Goal: Task Accomplishment & Management: Manage account settings

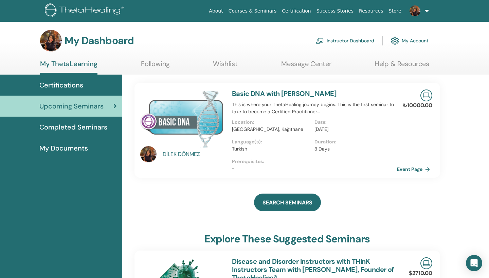
scroll to position [0, 0]
click at [61, 83] on span "Certifications" at bounding box center [61, 85] width 44 height 10
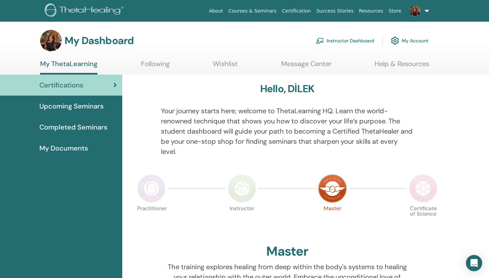
click at [362, 40] on link "Instructor Dashboard" at bounding box center [345, 40] width 58 height 15
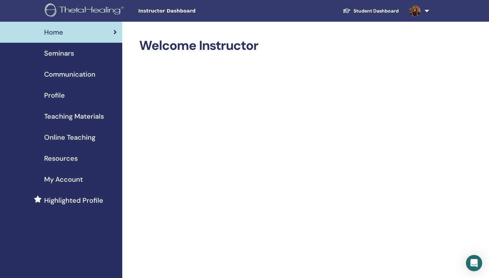
click at [73, 137] on span "Online Teaching" at bounding box center [69, 137] width 51 height 10
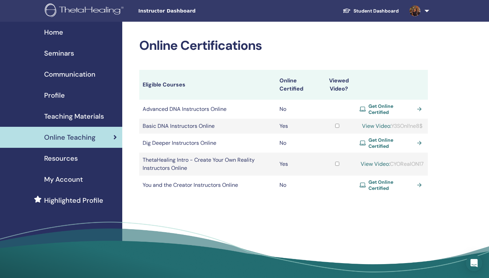
click at [69, 159] on span "Resources" at bounding box center [61, 158] width 34 height 10
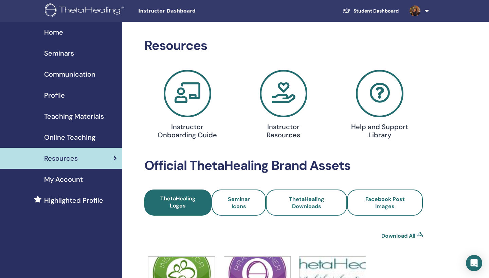
click at [76, 95] on div "Profile" at bounding box center [60, 95] width 111 height 10
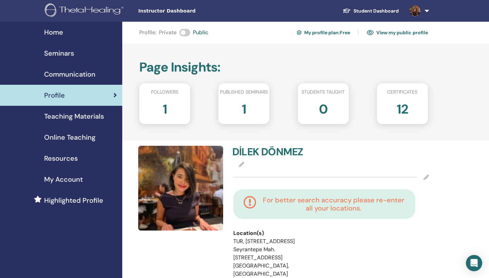
click at [159, 107] on div "1" at bounding box center [164, 111] width 61 height 27
click at [167, 108] on div "1" at bounding box center [164, 111] width 61 height 27
click at [165, 107] on h2 "1" at bounding box center [165, 107] width 4 height 19
click at [88, 73] on span "Communication" at bounding box center [69, 74] width 51 height 10
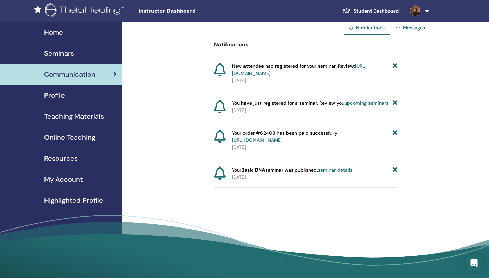
click at [74, 48] on div "Seminars" at bounding box center [60, 53] width 111 height 10
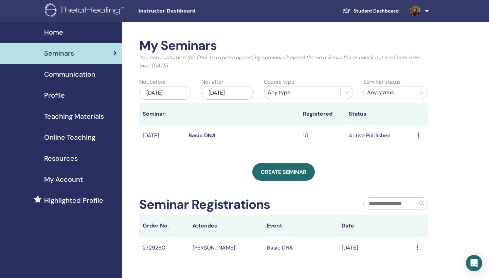
click at [419, 133] on icon at bounding box center [418, 135] width 2 height 5
click at [415, 137] on link "Preview" at bounding box center [413, 138] width 19 height 7
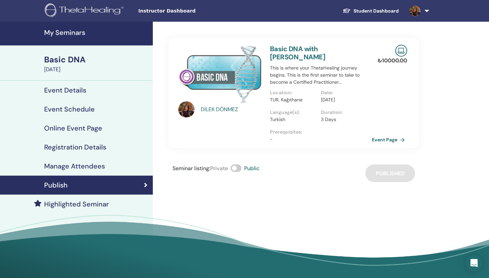
click at [85, 167] on h4 "Manage Attendees" at bounding box center [74, 166] width 61 height 8
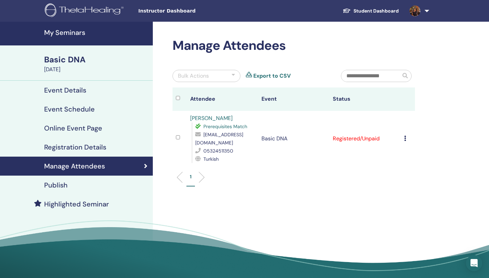
click at [406, 136] on div "Cancel Registration Do not auto-certify Mark as Paid Mark as Unpaid Mark as Abs…" at bounding box center [407, 139] width 7 height 8
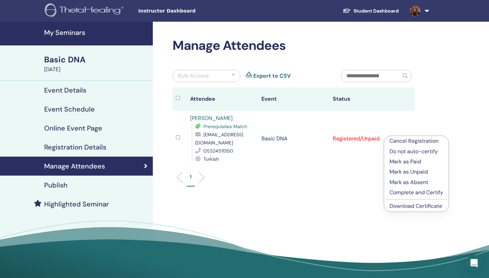
click at [357, 141] on td "Registered/Unpaid" at bounding box center [364, 139] width 71 height 56
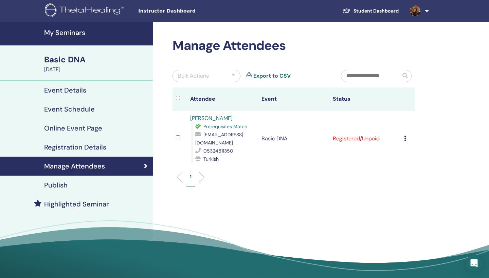
click at [399, 134] on td "Registered/Unpaid" at bounding box center [364, 139] width 71 height 56
click at [365, 141] on td "Registered/Unpaid" at bounding box center [364, 139] width 71 height 56
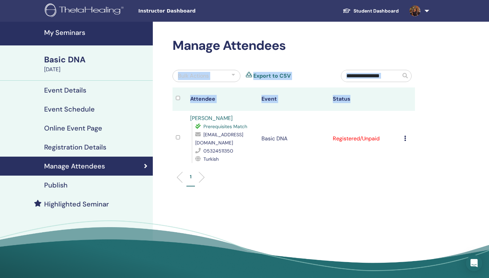
click at [173, 137] on div "Manage Attendees Bulk Actions Export to CSV Attendee Event Status DİLEK DÖNMEZ …" at bounding box center [293, 116] width 251 height 156
click at [175, 137] on td at bounding box center [180, 139] width 14 height 56
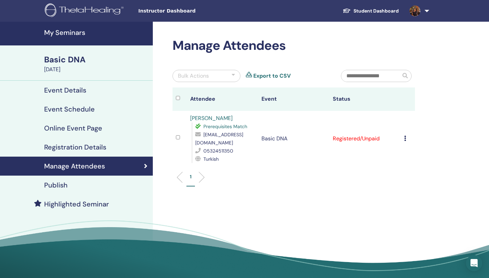
click at [405, 135] on div "Cancel Registration Do not auto-certify Mark as Paid Mark as Unpaid Mark as Abs…" at bounding box center [407, 139] width 7 height 8
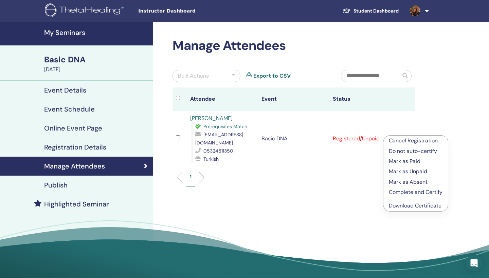
click at [80, 151] on h4 "Registration Details" at bounding box center [75, 147] width 62 height 8
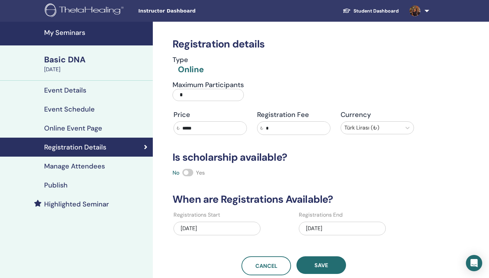
click at [68, 166] on h4 "Manage Attendees" at bounding box center [74, 166] width 61 height 8
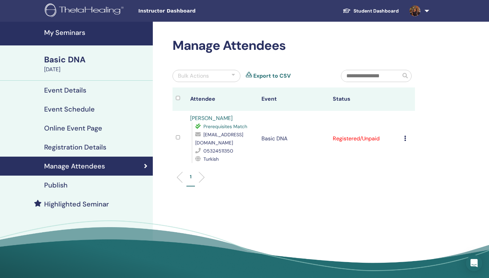
click at [237, 124] on div "Prerequisites Match" at bounding box center [224, 127] width 59 height 8
click at [178, 12] on span "Instructor Dashboard" at bounding box center [189, 10] width 102 height 7
click at [178, 6] on div "Instructor Dashboard Student Dashboard DD DİLEK DÖNMEZ My ThetaLearning My Thet…" at bounding box center [244, 11] width 448 height 22
click at [363, 5] on link "Student Dashboard" at bounding box center [370, 11] width 67 height 13
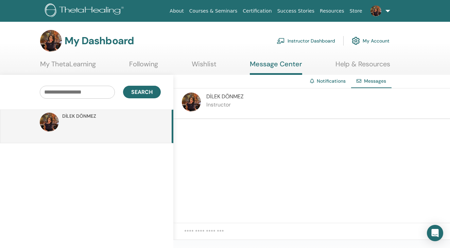
click at [216, 101] on p "Instructor" at bounding box center [224, 105] width 37 height 8
click at [314, 38] on link "Instructor Dashboard" at bounding box center [305, 40] width 58 height 15
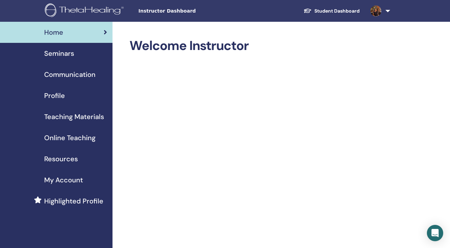
click at [64, 156] on span "Resources" at bounding box center [61, 158] width 34 height 10
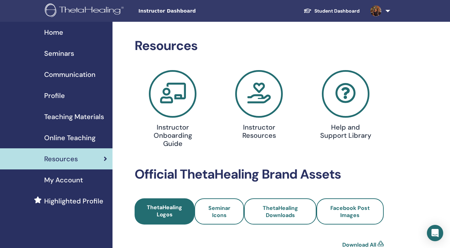
click at [331, 9] on link "Student Dashboard" at bounding box center [331, 11] width 67 height 13
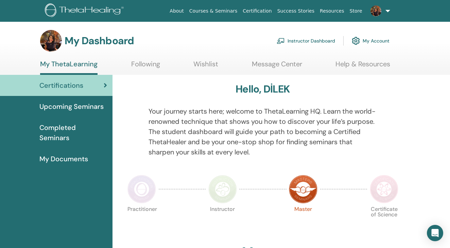
click at [304, 41] on link "Instructor Dashboard" at bounding box center [305, 40] width 58 height 15
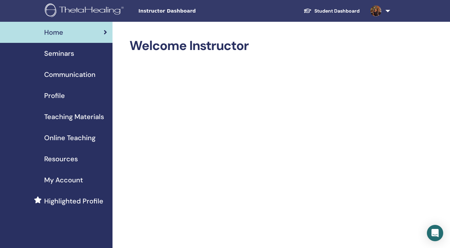
click at [70, 137] on span "Online Teaching" at bounding box center [69, 137] width 51 height 10
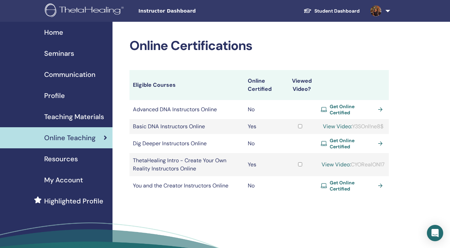
click at [67, 157] on span "Resources" at bounding box center [61, 158] width 34 height 10
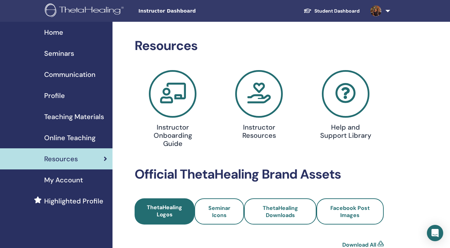
click at [83, 113] on span "Teaching Materials" at bounding box center [74, 116] width 60 height 10
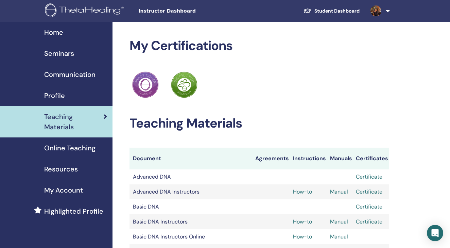
click at [81, 74] on span "Communication" at bounding box center [69, 74] width 51 height 10
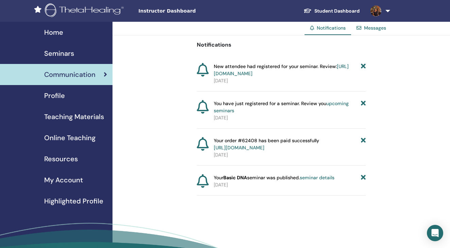
click at [75, 56] on div "Seminars" at bounding box center [56, 53] width 102 height 10
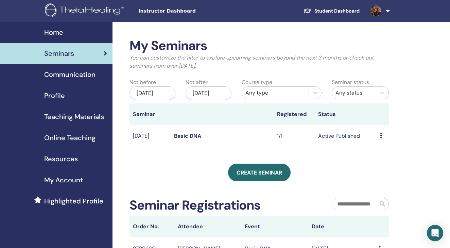
click at [382, 140] on div "Preview Edit Attendees Cancel" at bounding box center [382, 136] width 5 height 8
click at [383, 150] on link "Preview" at bounding box center [381, 147] width 19 height 7
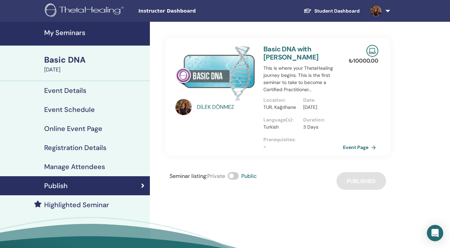
click at [79, 171] on link "Manage Attendees" at bounding box center [75, 166] width 150 height 19
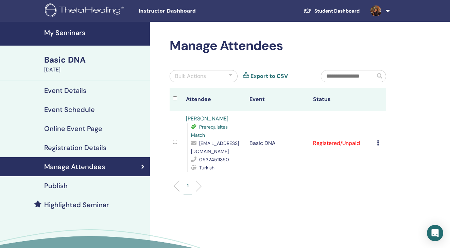
click at [378, 141] on icon at bounding box center [378, 142] width 2 height 5
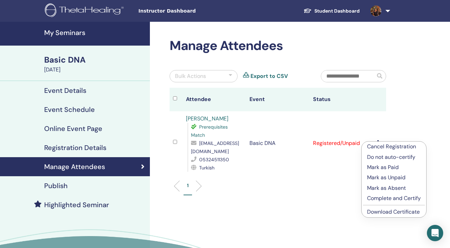
click at [381, 201] on p "Complete and Certify" at bounding box center [394, 198] width 54 height 8
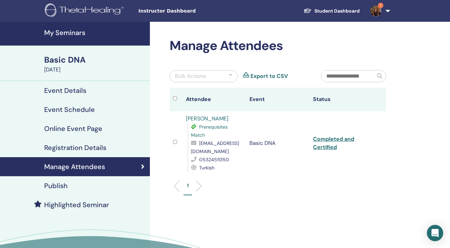
click at [325, 148] on link "Completed and Certified" at bounding box center [333, 142] width 41 height 15
click at [333, 141] on link "Completed and Certified" at bounding box center [333, 142] width 41 height 15
click at [326, 139] on link "Completed and Certified" at bounding box center [333, 142] width 41 height 15
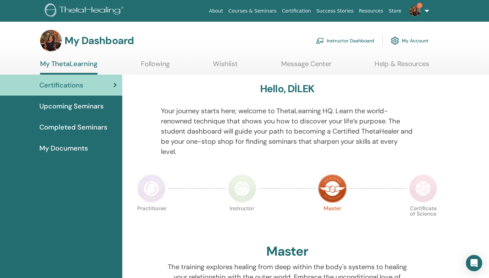
click at [76, 107] on span "Upcoming Seminars" at bounding box center [71, 106] width 64 height 10
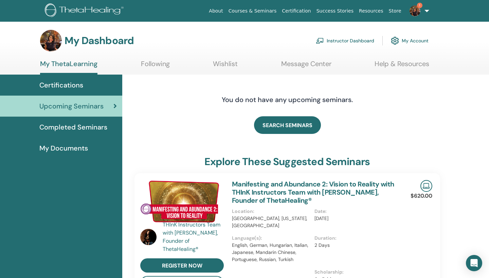
click at [64, 146] on span "My Documents" at bounding box center [63, 148] width 49 height 10
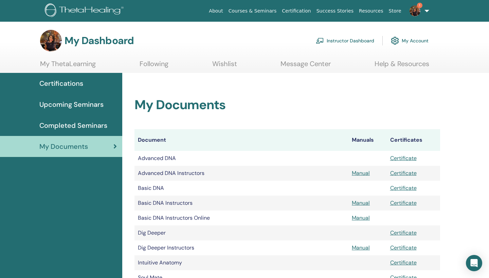
click at [356, 39] on link "Instructor Dashboard" at bounding box center [345, 40] width 58 height 15
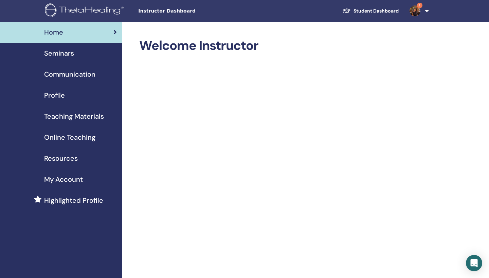
click at [79, 113] on span "Teaching Materials" at bounding box center [74, 116] width 60 height 10
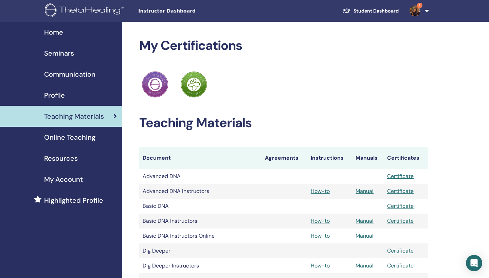
click at [362, 222] on link "Manual" at bounding box center [365, 221] width 18 height 7
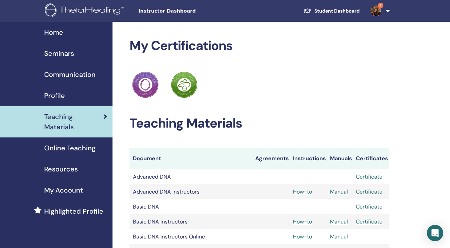
click at [337, 221] on link "Manual" at bounding box center [339, 221] width 18 height 7
click at [67, 53] on span "Seminars" at bounding box center [59, 53] width 30 height 10
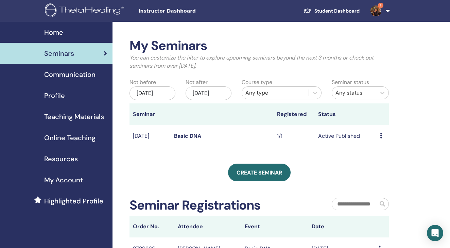
click at [379, 139] on td "Preview Edit Attendees Cancel" at bounding box center [382, 136] width 12 height 22
click at [378, 138] on td "Preview Edit Attendees Cancel" at bounding box center [382, 136] width 12 height 22
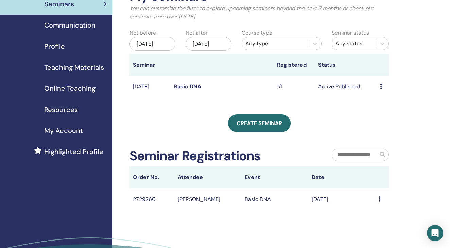
scroll to position [65, 0]
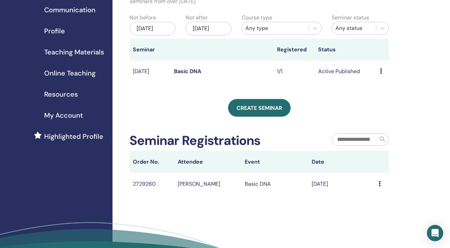
click at [381, 186] on div "Message" at bounding box center [381, 184] width 7 height 8
click at [400, 199] on div "My Seminars You can customize the filter to explore upcoming seminars beyond th…" at bounding box center [280, 123] width 337 height 332
click at [379, 186] on icon at bounding box center [379, 183] width 2 height 5
